Goal: Use online tool/utility: Utilize a website feature to perform a specific function

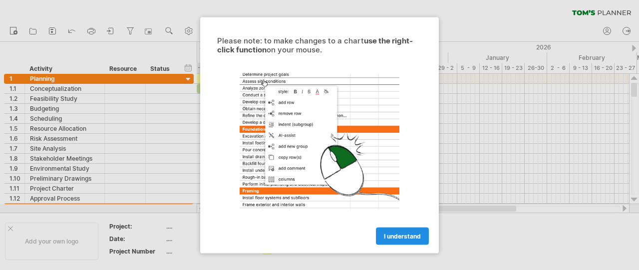
click at [398, 238] on span "I understand" at bounding box center [402, 235] width 37 height 7
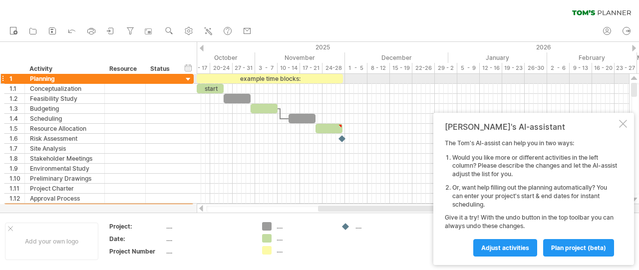
click at [188, 77] on div at bounding box center [188, 79] width 9 height 9
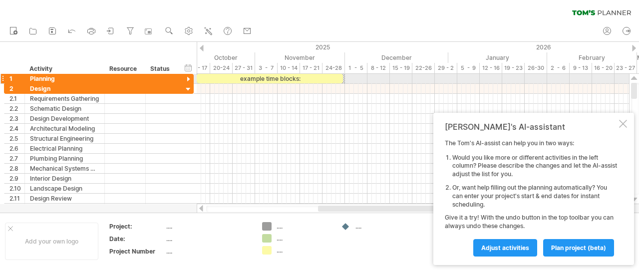
click at [190, 76] on div at bounding box center [188, 79] width 9 height 9
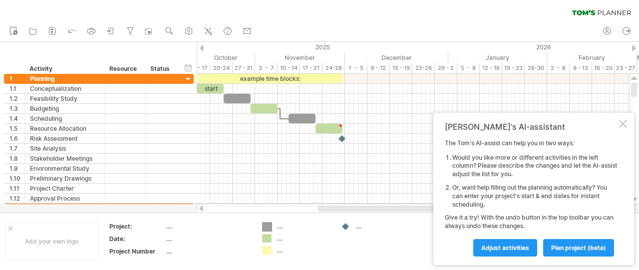
click at [266, 228] on div "Trying to reach [DOMAIN_NAME] Connected again... 0% clear filter new 1" at bounding box center [319, 135] width 639 height 270
click at [279, 228] on div "...." at bounding box center [303, 226] width 54 height 8
click at [296, 239] on div "...." at bounding box center [303, 238] width 54 height 8
click at [126, 69] on div "Resource" at bounding box center [124, 69] width 30 height 10
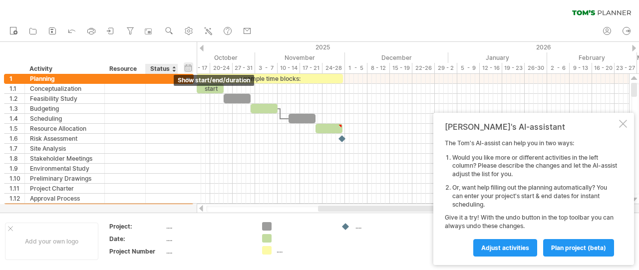
click at [185, 67] on div "hide start/end/duration show start/end/duration" at bounding box center [188, 67] width 9 height 10
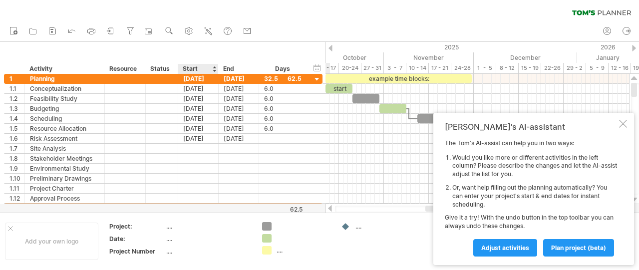
click at [195, 69] on div "Start" at bounding box center [198, 69] width 30 height 10
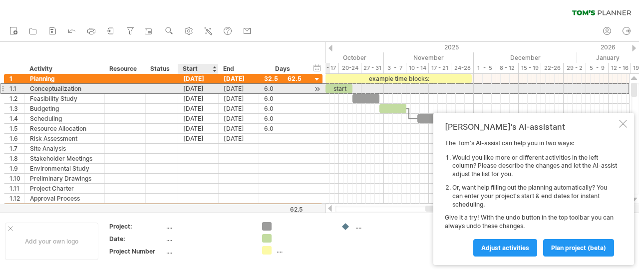
click at [203, 88] on div "[DATE]" at bounding box center [198, 88] width 40 height 9
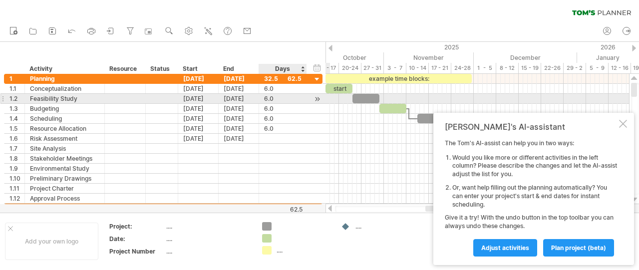
click at [312, 96] on div at bounding box center [316, 99] width 9 height 10
